Goal: Task Accomplishment & Management: Manage account settings

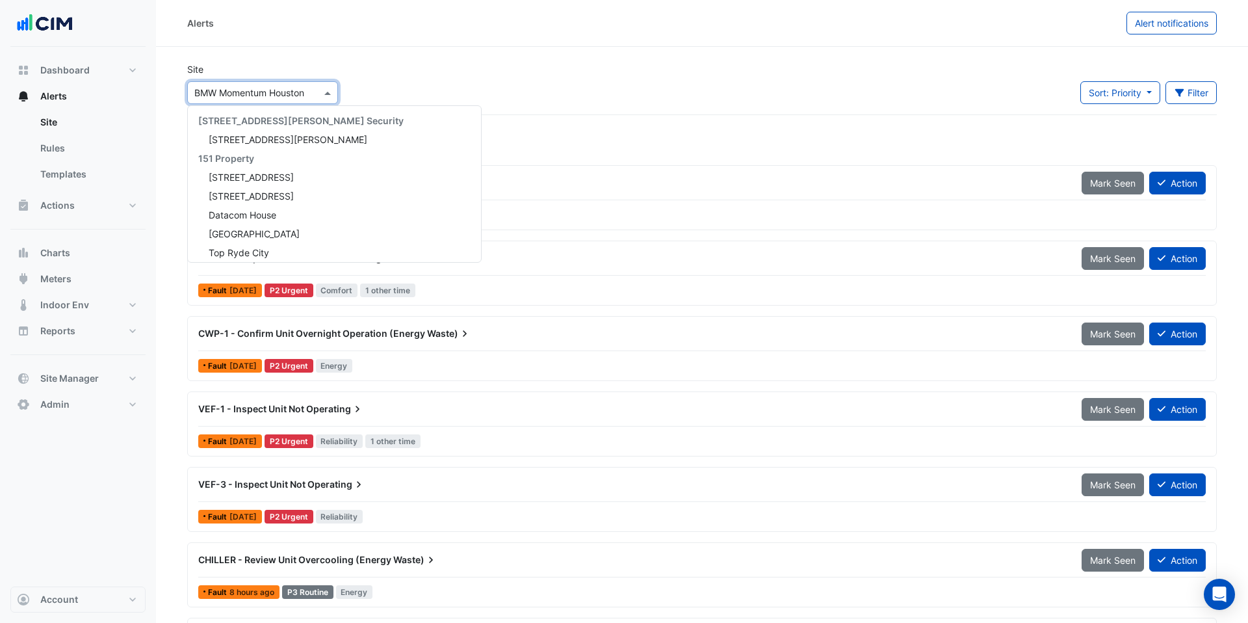
click at [223, 86] on input "text" at bounding box center [249, 93] width 111 height 14
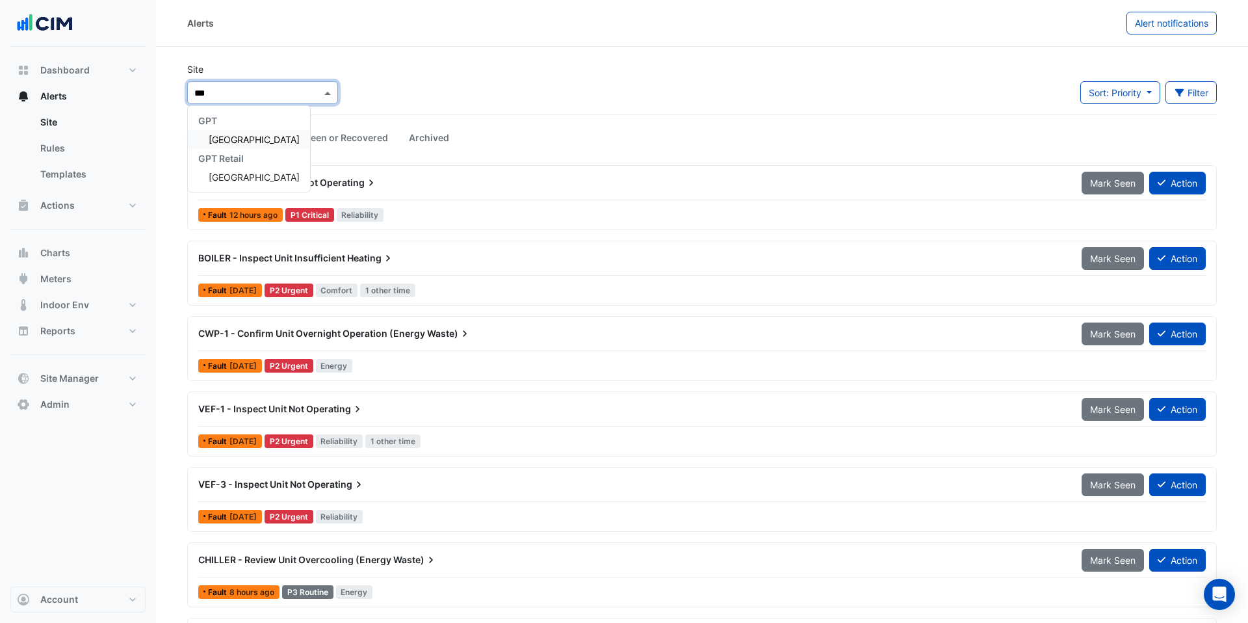
type input "****"
click at [262, 149] on div "GPT Retail" at bounding box center [249, 158] width 122 height 19
click at [265, 146] on div "[GEOGRAPHIC_DATA]" at bounding box center [249, 139] width 122 height 19
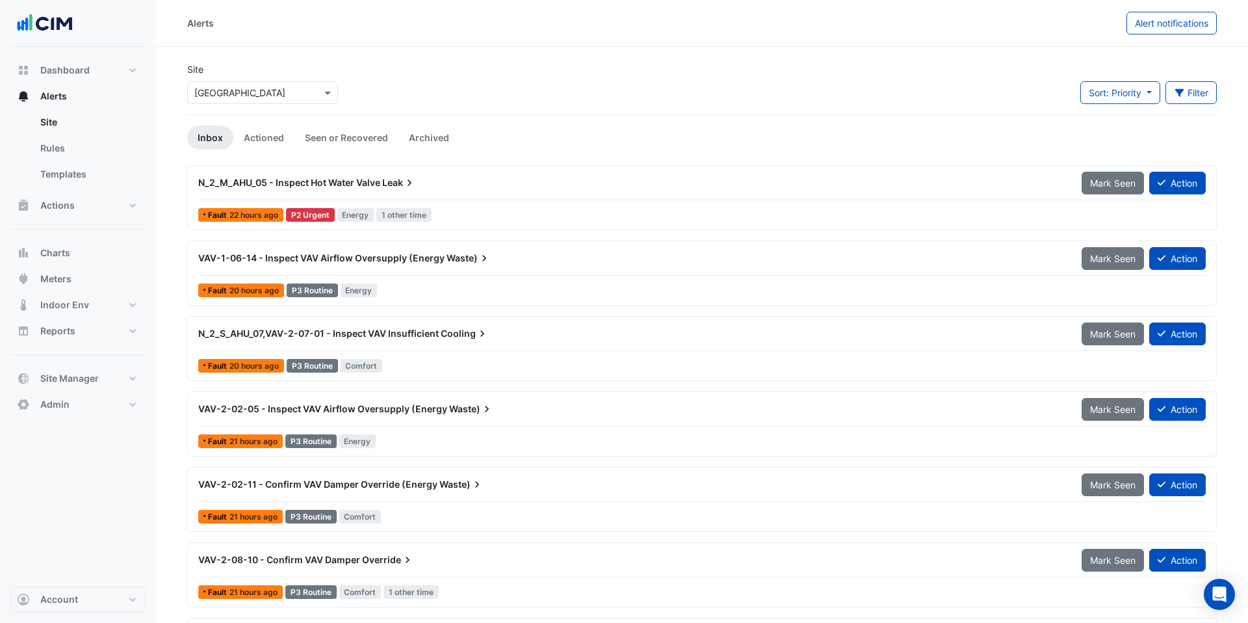
click at [300, 185] on span "N_2_M_AHU_05 - Inspect Hot Water Valve" at bounding box center [289, 182] width 182 height 11
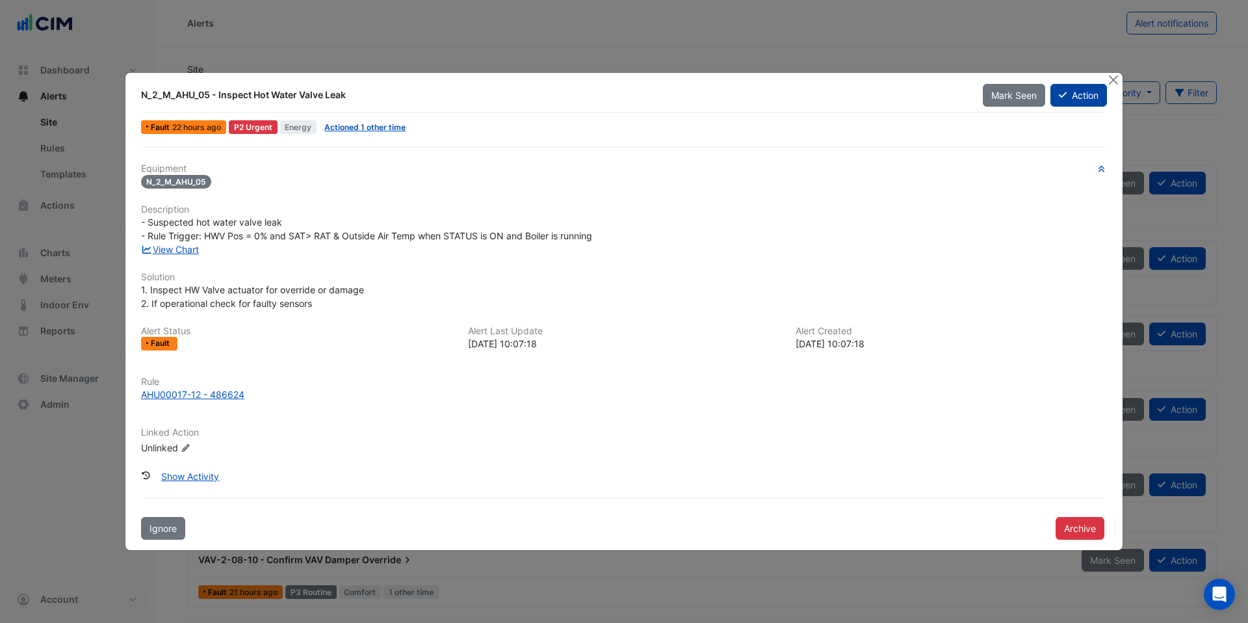
click at [1083, 103] on button "Action" at bounding box center [1079, 95] width 57 height 23
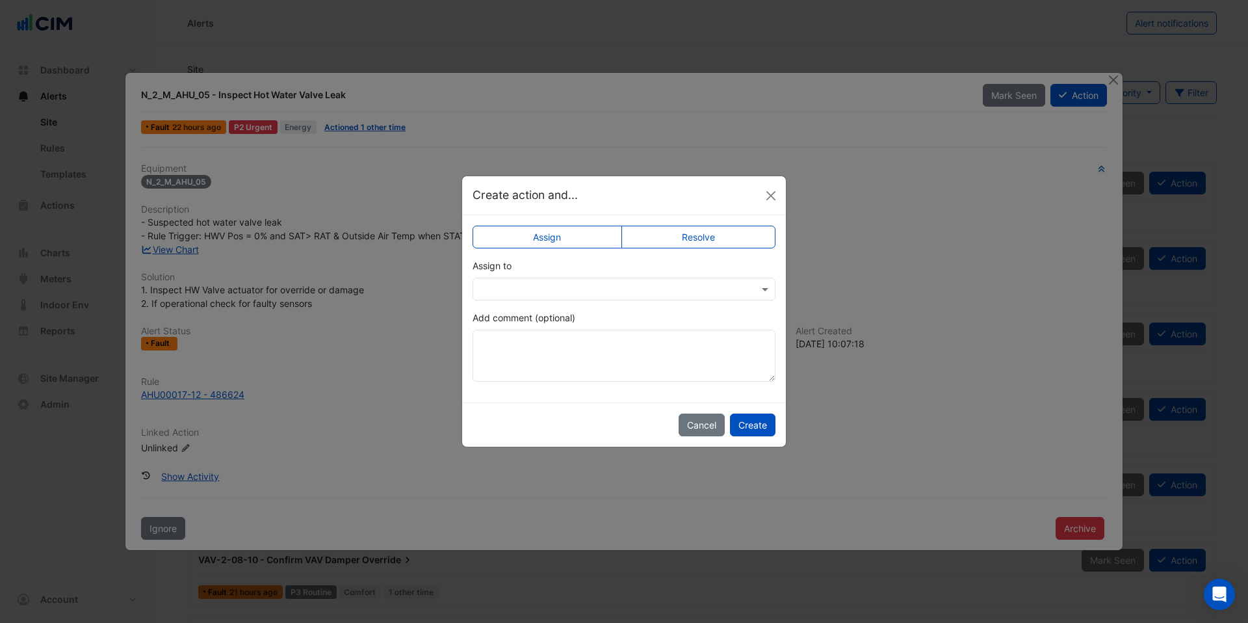
click at [567, 289] on input "text" at bounding box center [611, 290] width 263 height 14
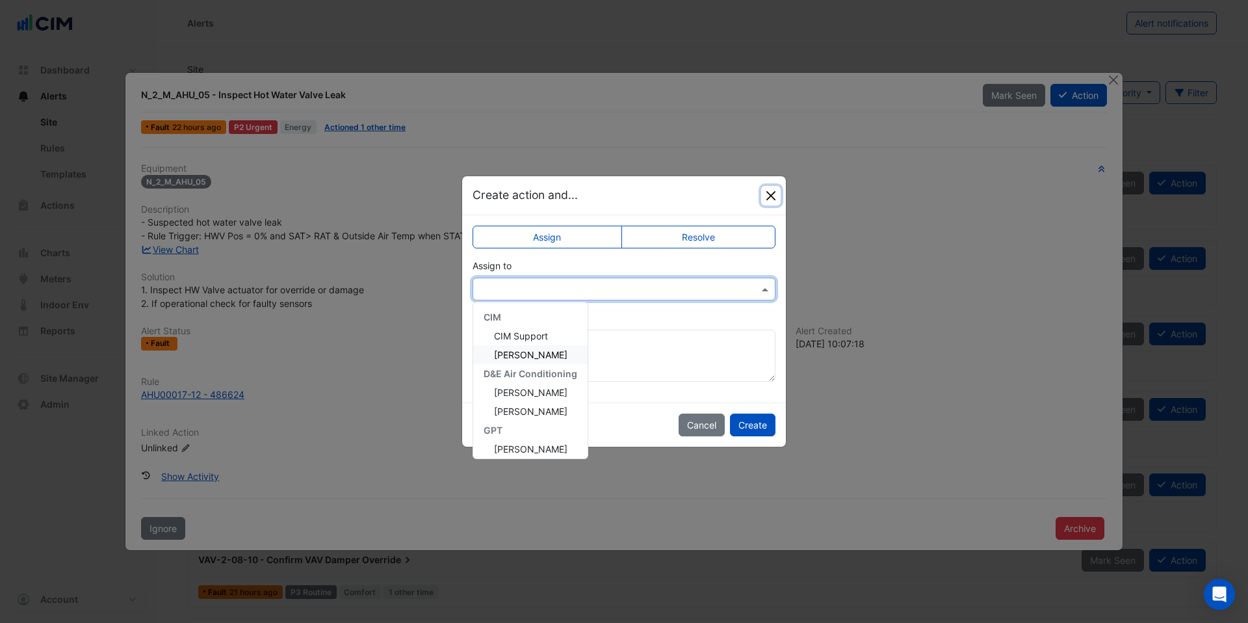
click at [770, 189] on button "Close" at bounding box center [771, 196] width 20 height 20
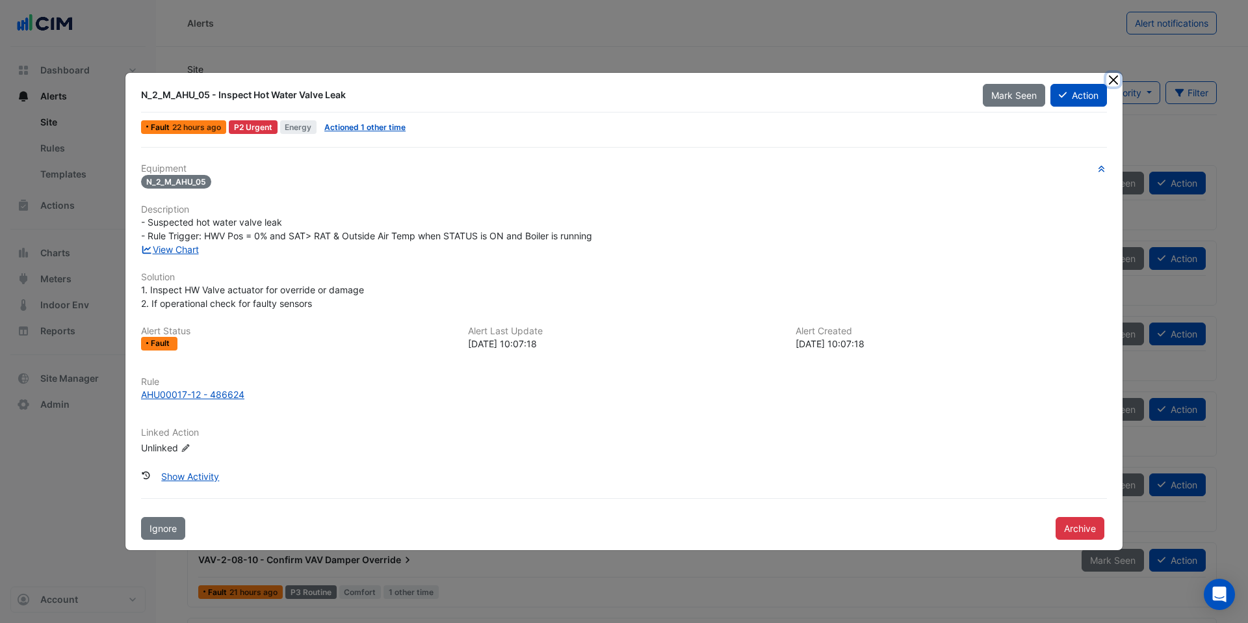
click at [1114, 81] on button "Close" at bounding box center [1114, 80] width 14 height 14
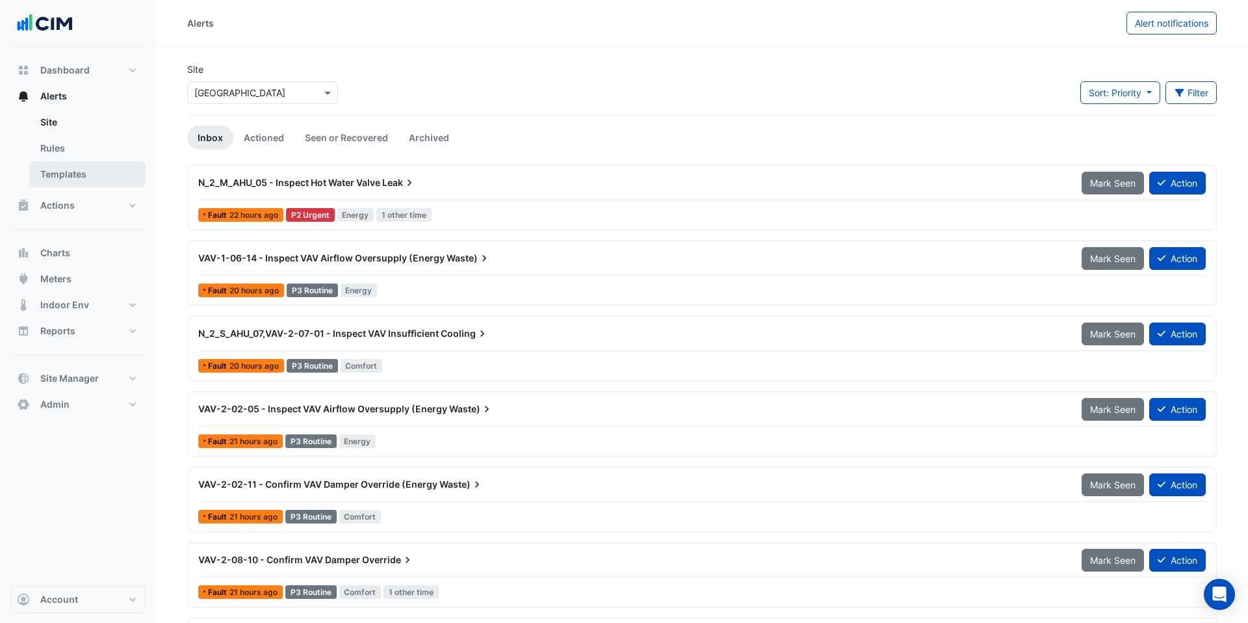
click at [96, 169] on link "Templates" at bounding box center [88, 174] width 116 height 26
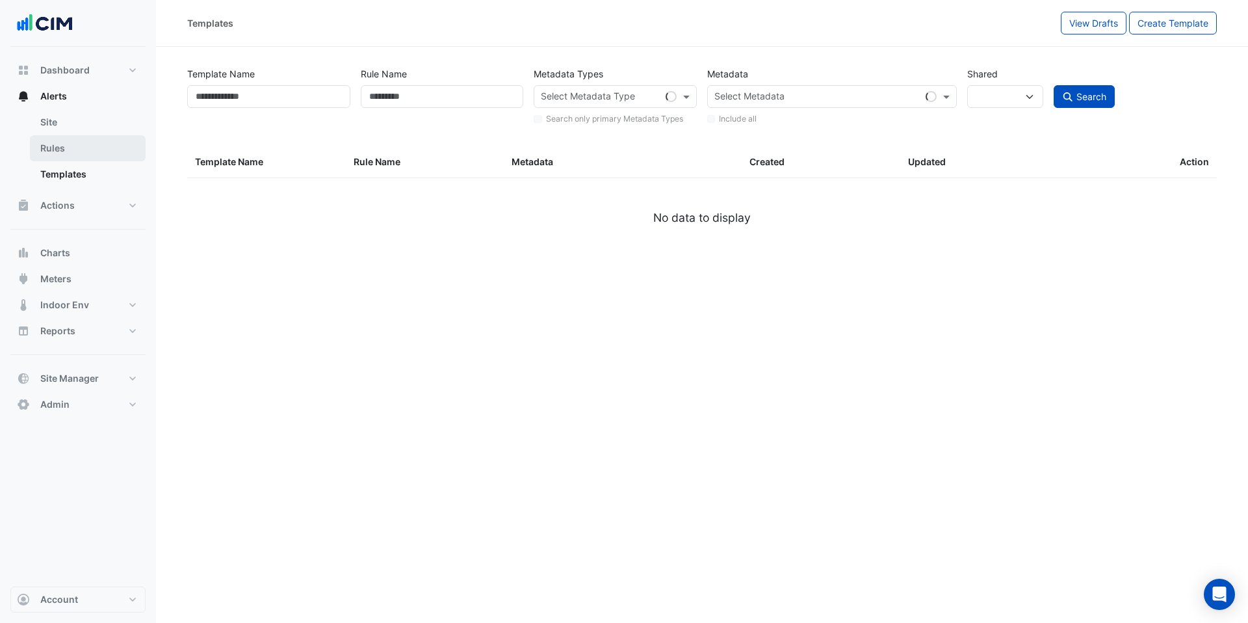
select select
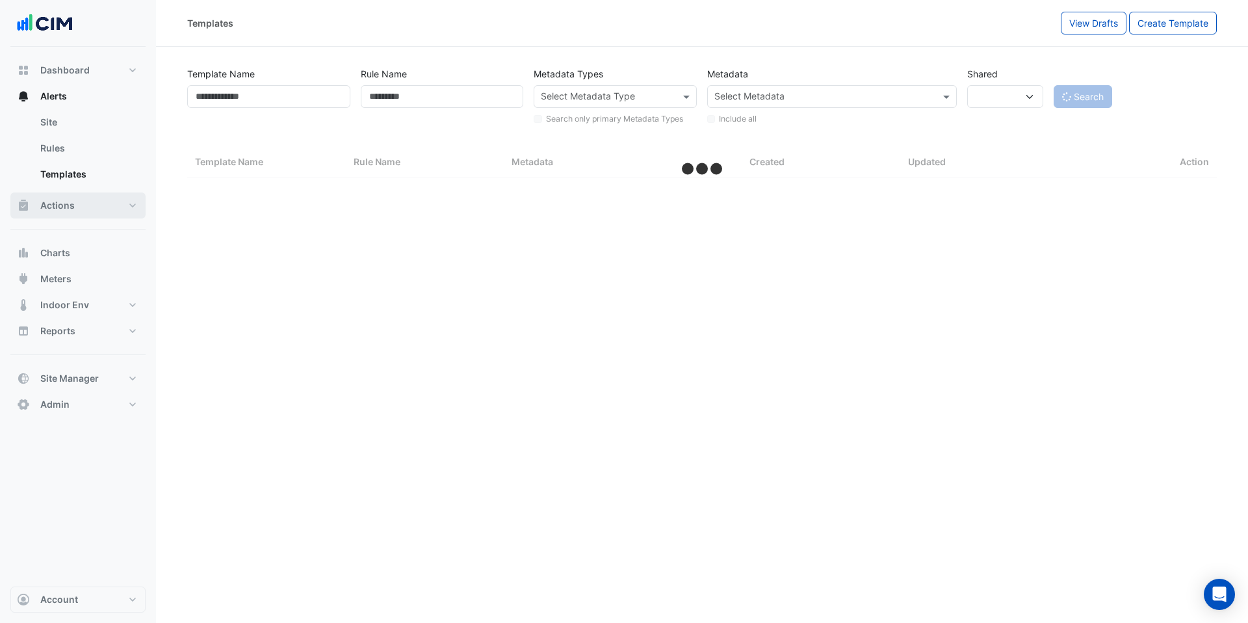
click at [66, 212] on button "Actions" at bounding box center [77, 205] width 135 height 26
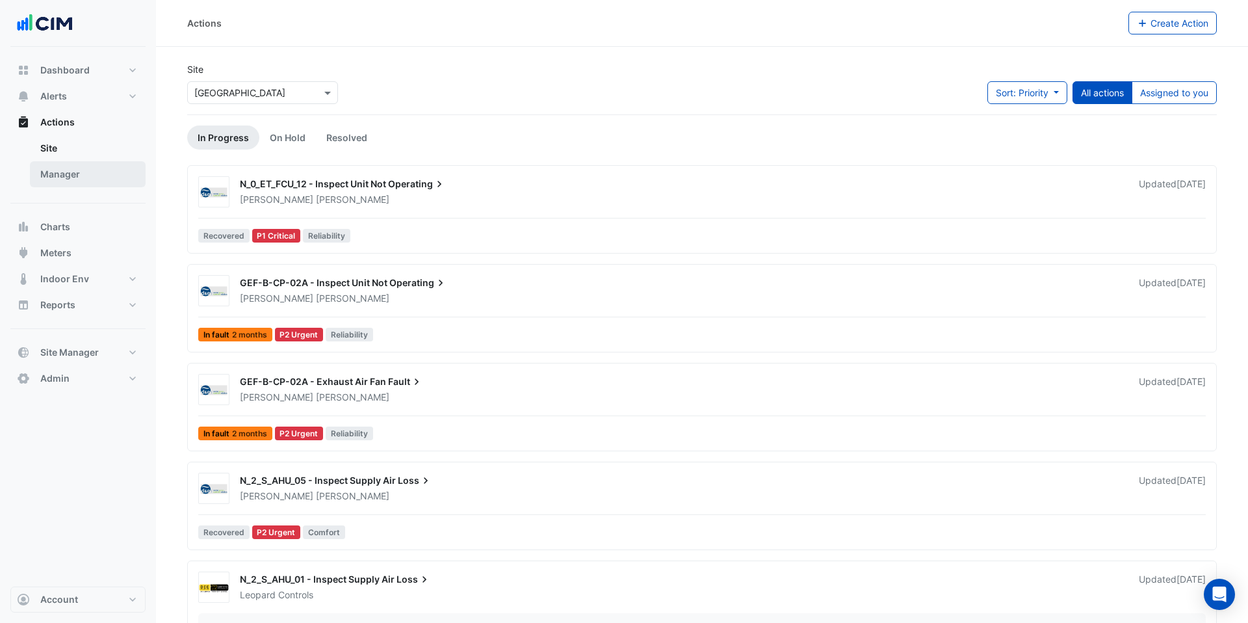
click at [71, 182] on link "Manager" at bounding box center [88, 174] width 116 height 26
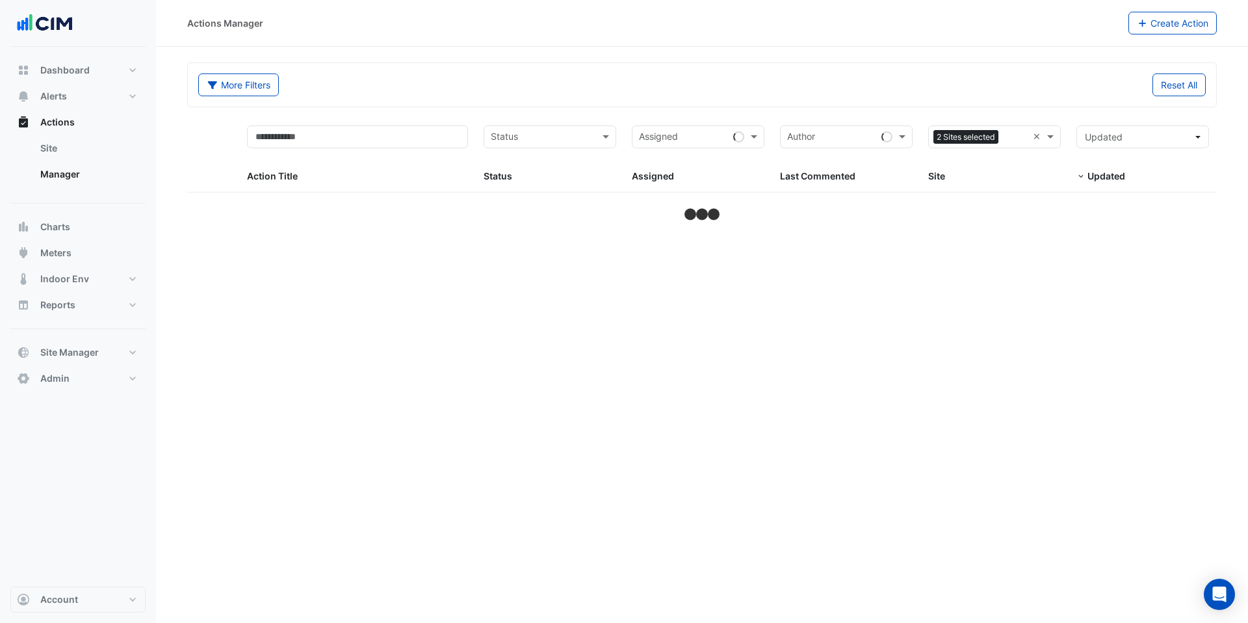
select select "***"
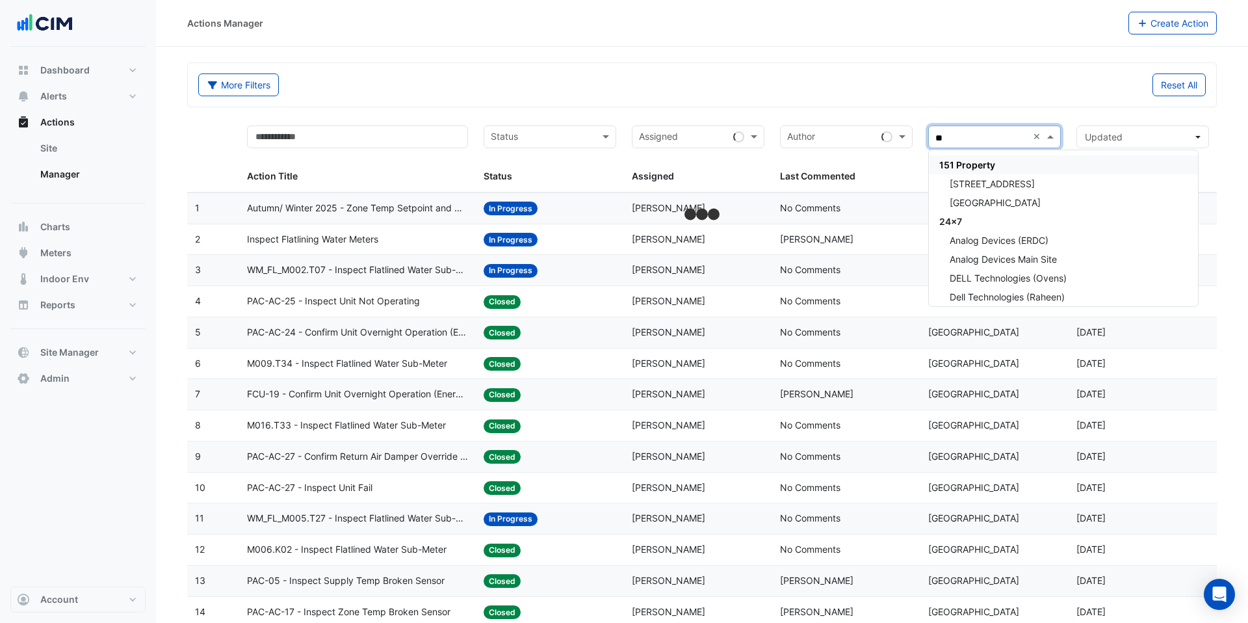
type input "***"
click at [1004, 156] on div "GPT" at bounding box center [1063, 164] width 269 height 19
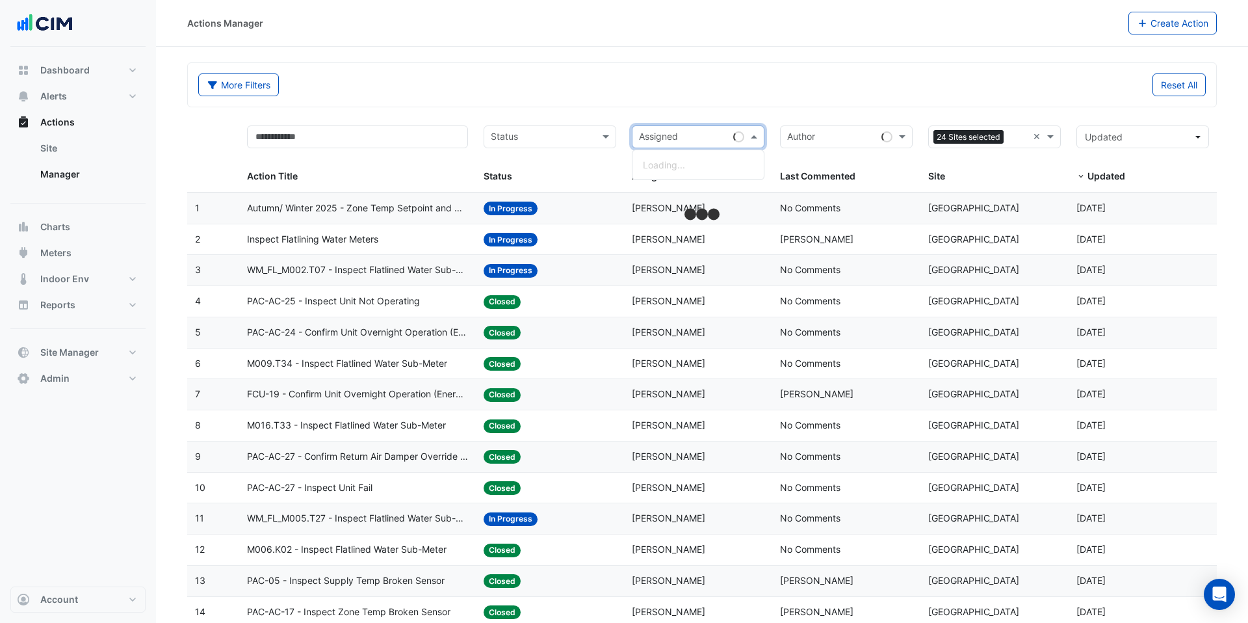
click at [694, 140] on input "text" at bounding box center [683, 138] width 89 height 15
type input "*****"
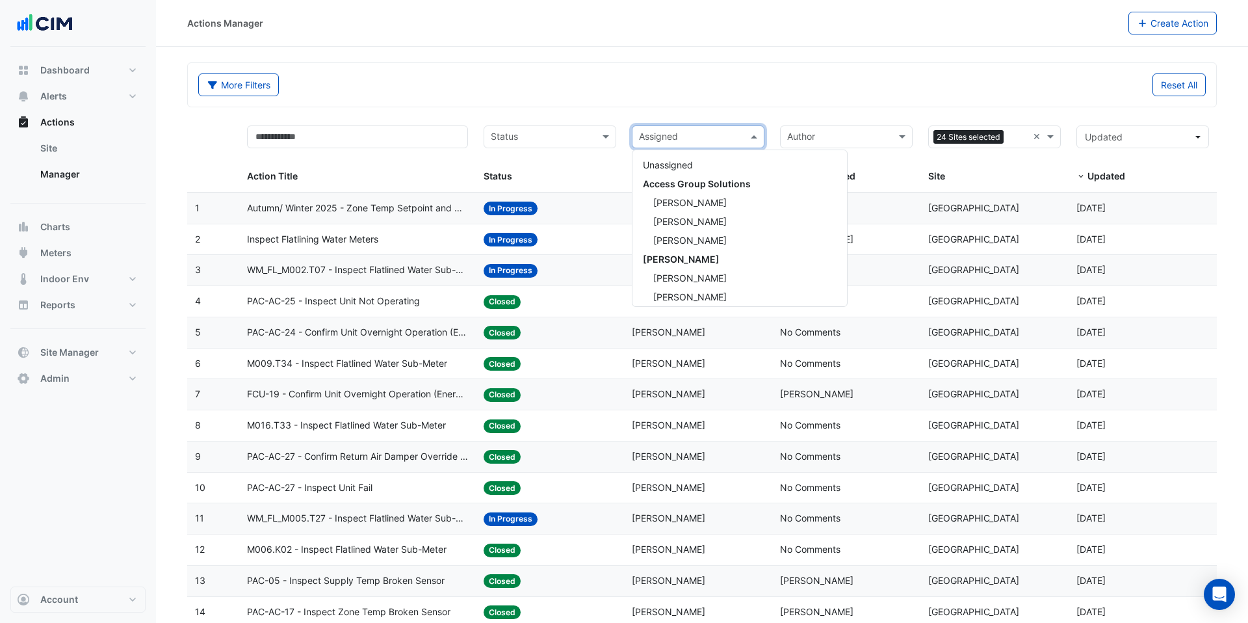
click at [731, 75] on div "Reset All" at bounding box center [958, 84] width 512 height 23
click at [672, 140] on input "text" at bounding box center [690, 138] width 103 height 15
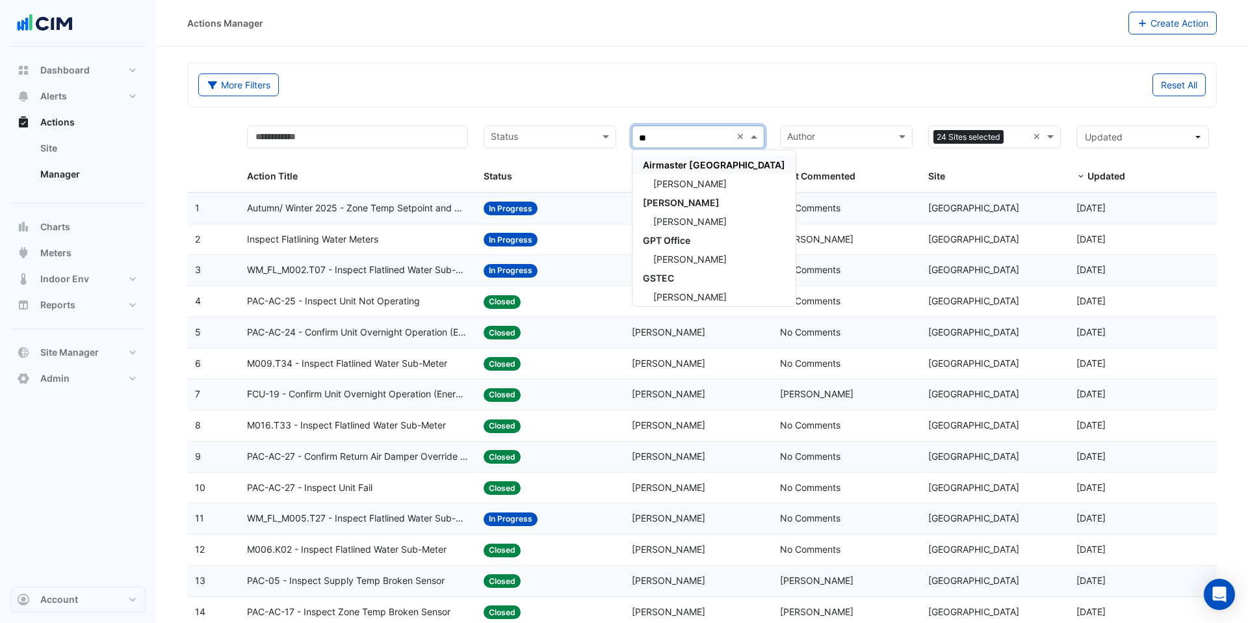
type input "*"
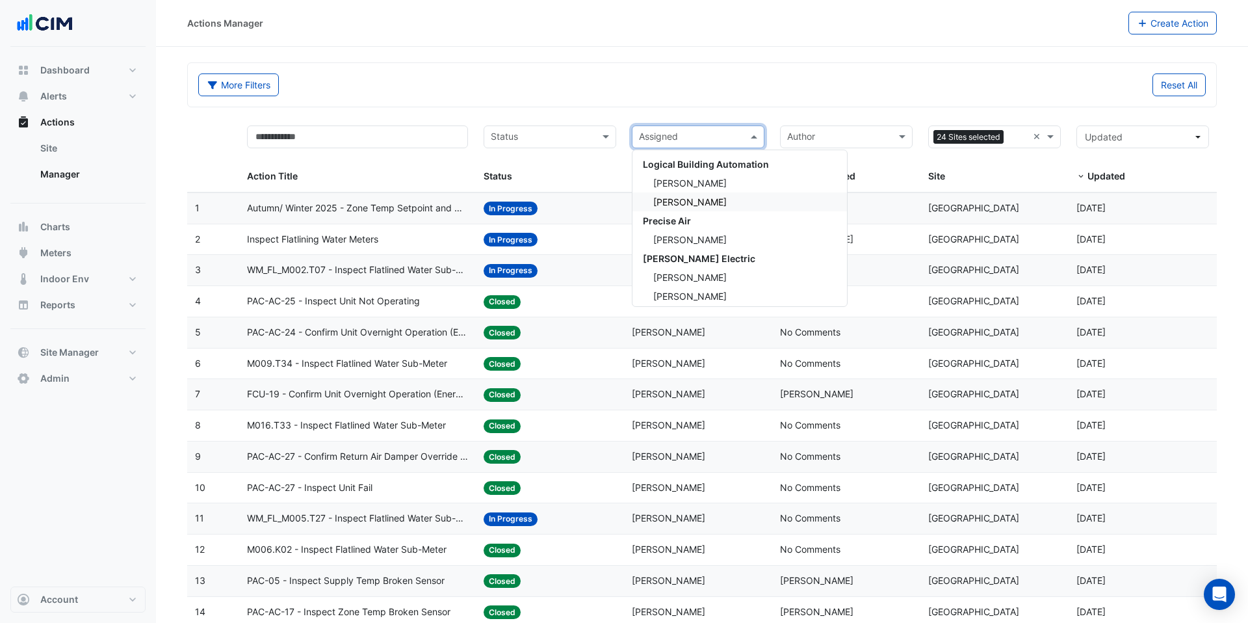
scroll to position [3375, 0]
click at [683, 203] on span "[PERSON_NAME] Electric" at bounding box center [699, 201] width 112 height 11
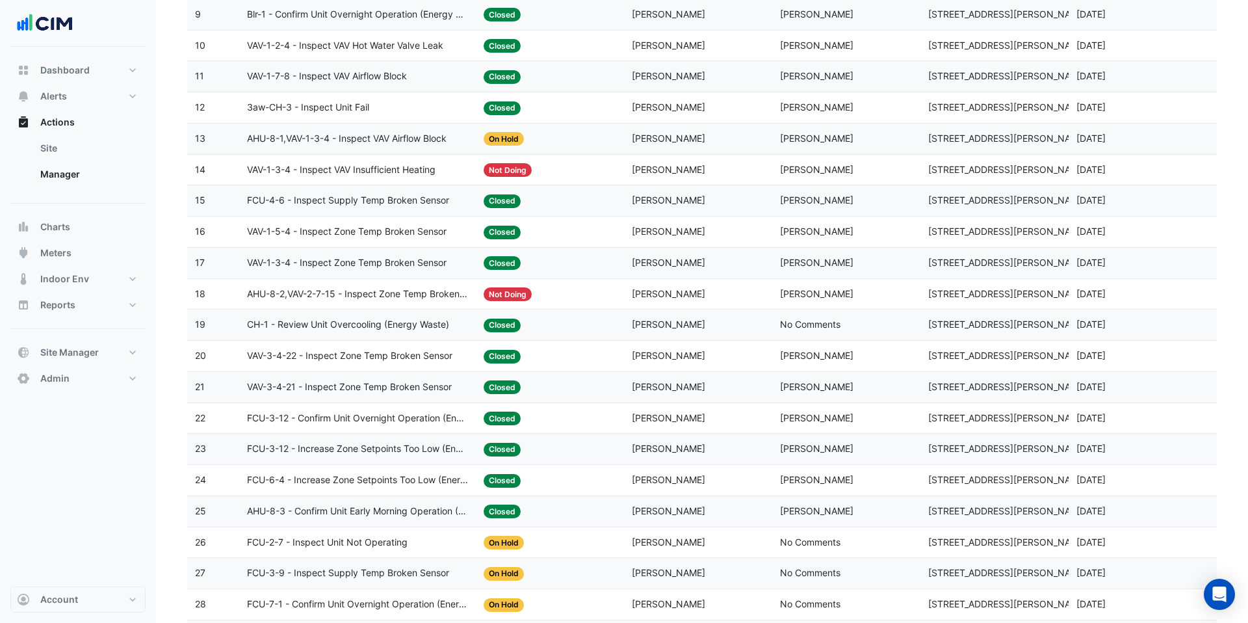
scroll to position [908, 0]
